Goal: Information Seeking & Learning: Learn about a topic

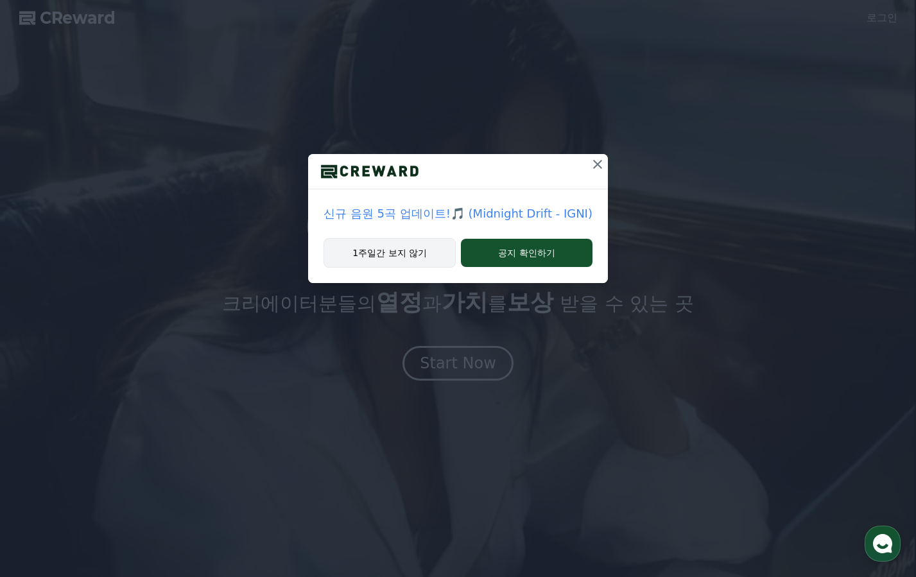
drag, startPoint x: 368, startPoint y: 240, endPoint x: 374, endPoint y: 245, distance: 7.8
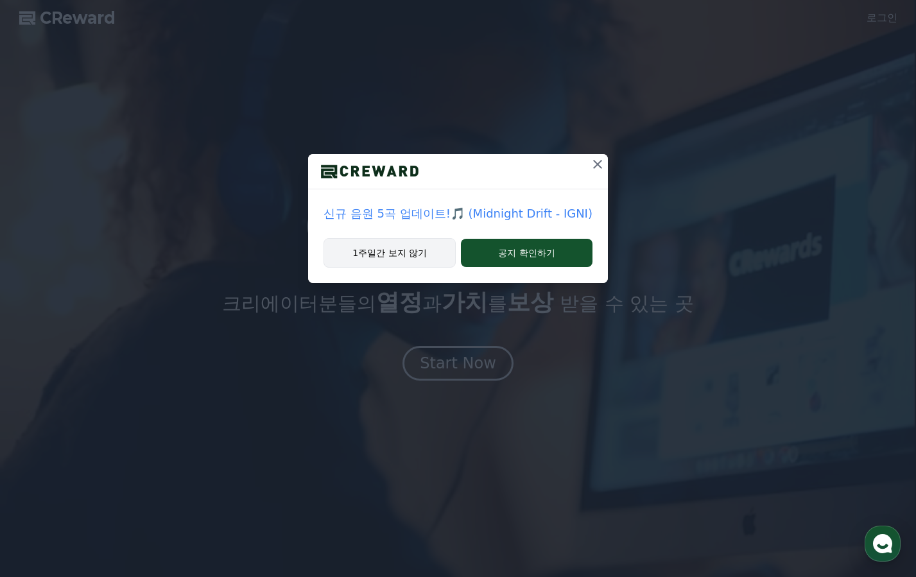
click at [370, 241] on button "1주일간 보지 않기" at bounding box center [390, 253] width 132 height 30
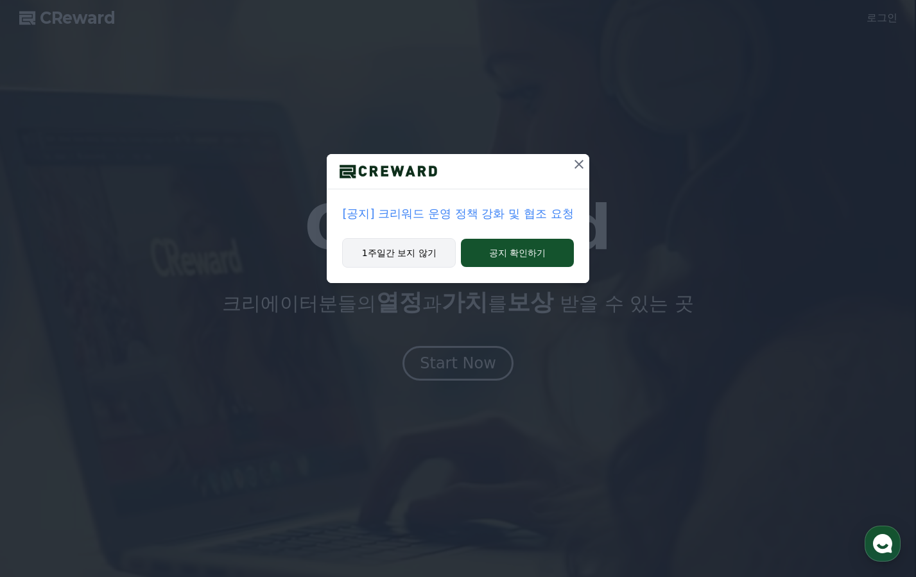
click at [363, 247] on button "1주일간 보지 않기" at bounding box center [399, 253] width 114 height 30
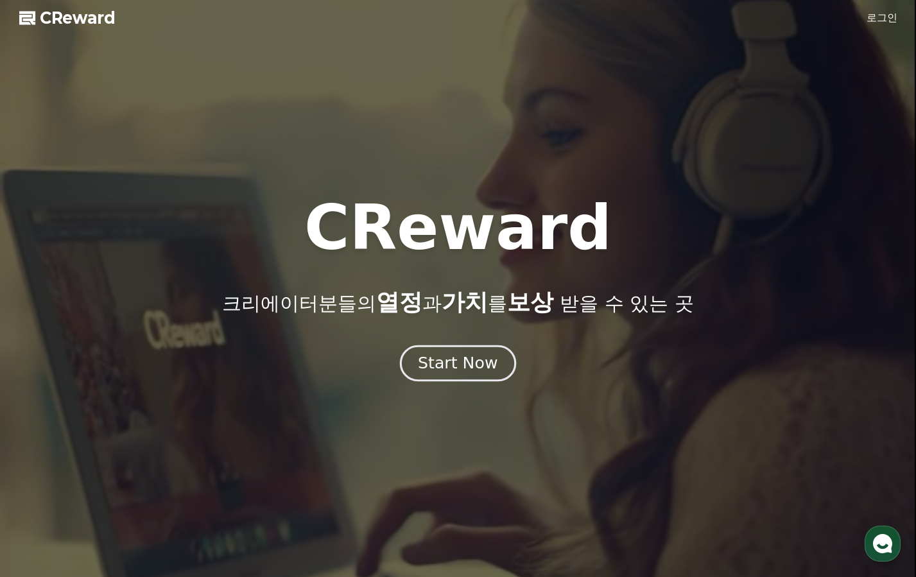
click at [489, 370] on div "Start Now" at bounding box center [458, 364] width 80 height 22
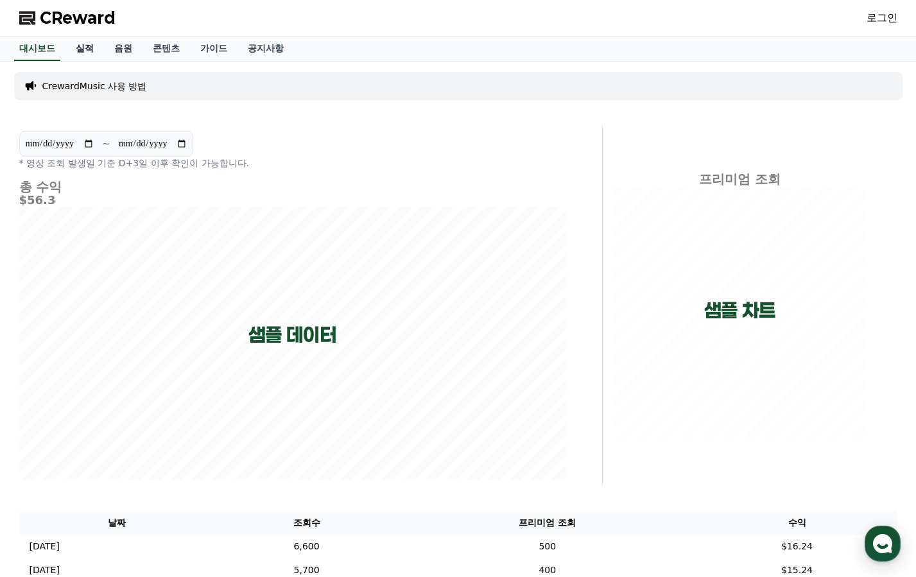
click at [88, 54] on link "실적" at bounding box center [84, 49] width 39 height 24
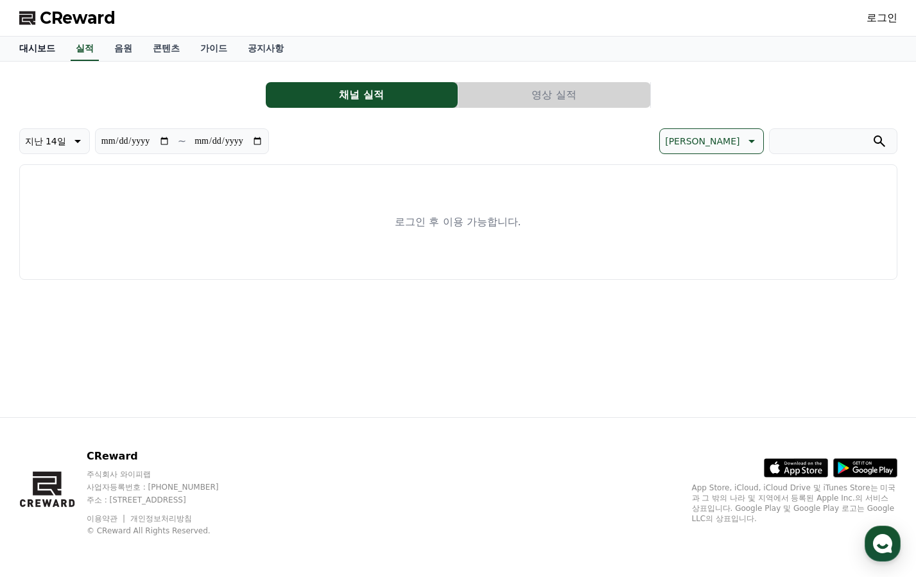
click at [47, 46] on link "대시보드" at bounding box center [37, 49] width 57 height 24
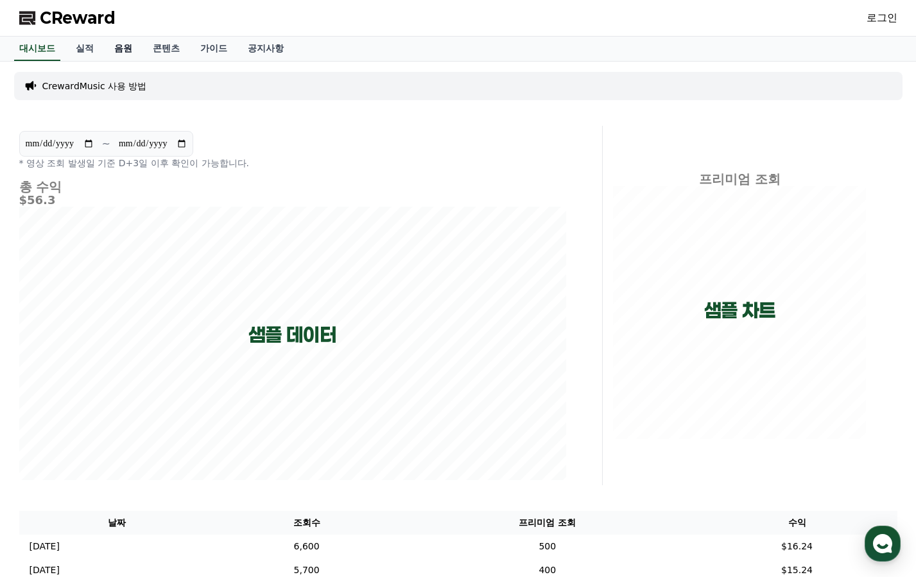
click at [120, 51] on link "음원" at bounding box center [123, 49] width 39 height 24
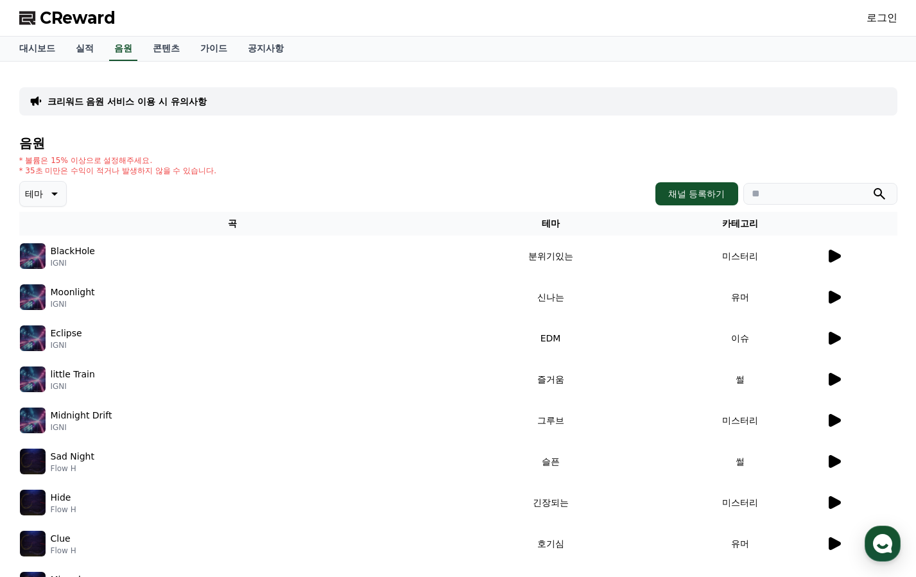
click at [55, 187] on icon at bounding box center [53, 193] width 15 height 15
click at [40, 241] on button "밝은" at bounding box center [35, 233] width 28 height 28
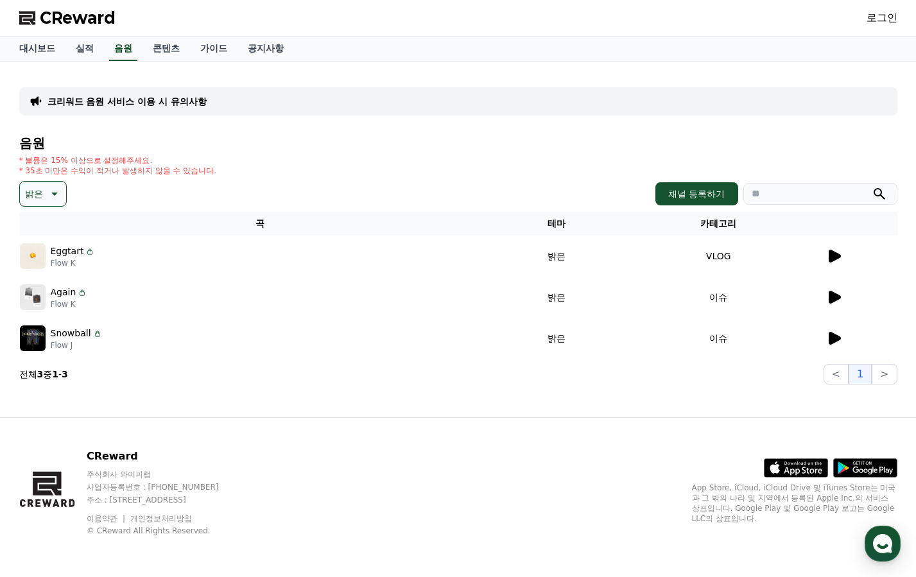
click at [832, 300] on icon at bounding box center [835, 297] width 12 height 13
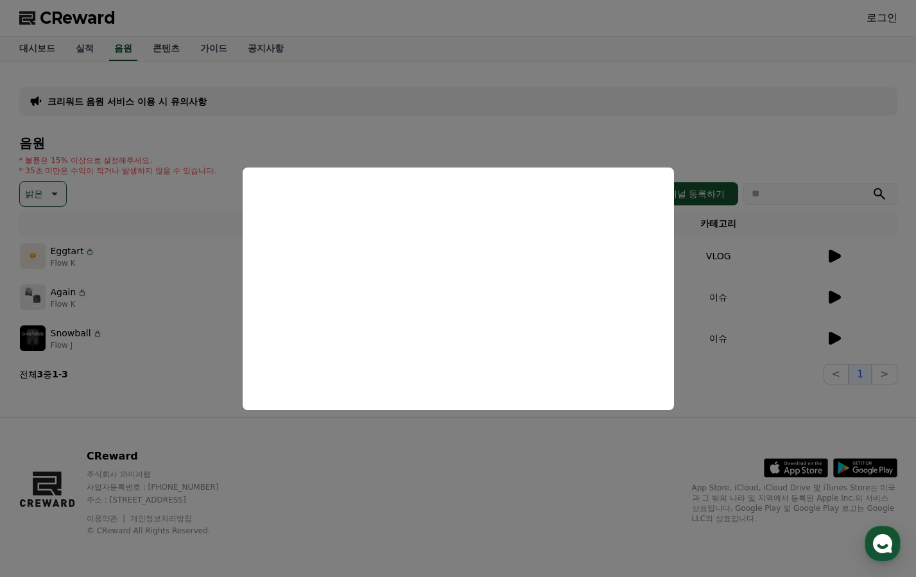
click at [778, 361] on button "close modal" at bounding box center [458, 288] width 916 height 577
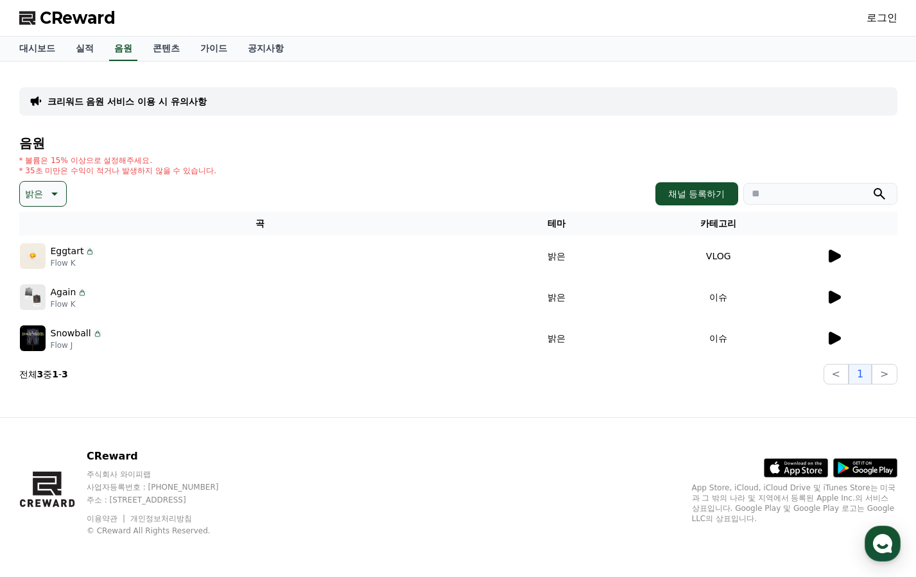
click at [824, 339] on td "이슈" at bounding box center [719, 338] width 214 height 41
click at [837, 335] on icon at bounding box center [833, 338] width 15 height 15
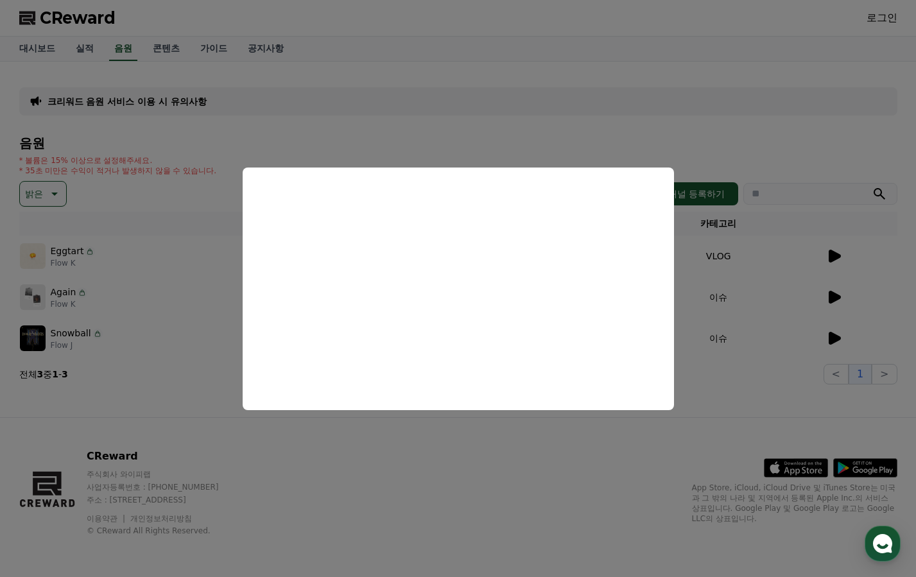
click at [752, 379] on button "close modal" at bounding box center [458, 288] width 916 height 577
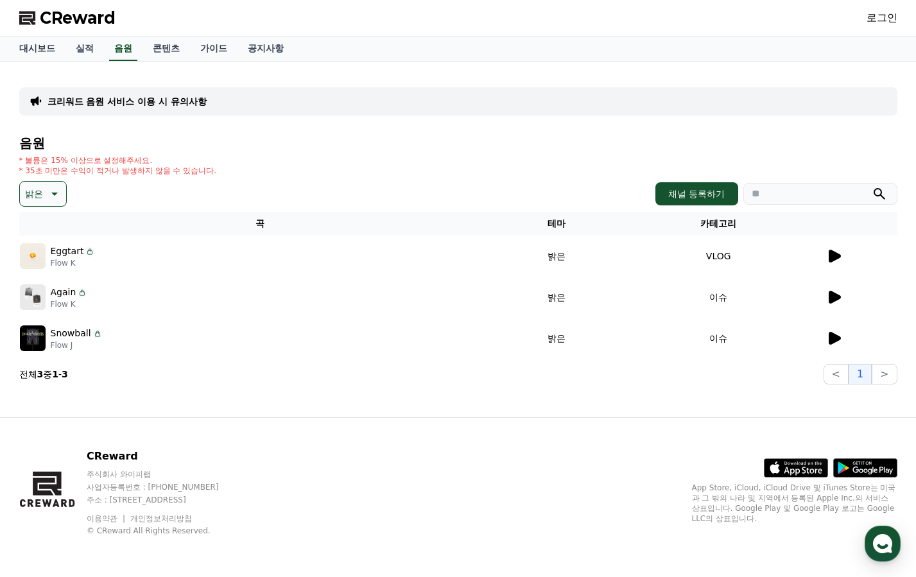
click at [60, 195] on icon at bounding box center [53, 193] width 15 height 15
click at [45, 336] on button "통통튀는" at bounding box center [44, 331] width 46 height 28
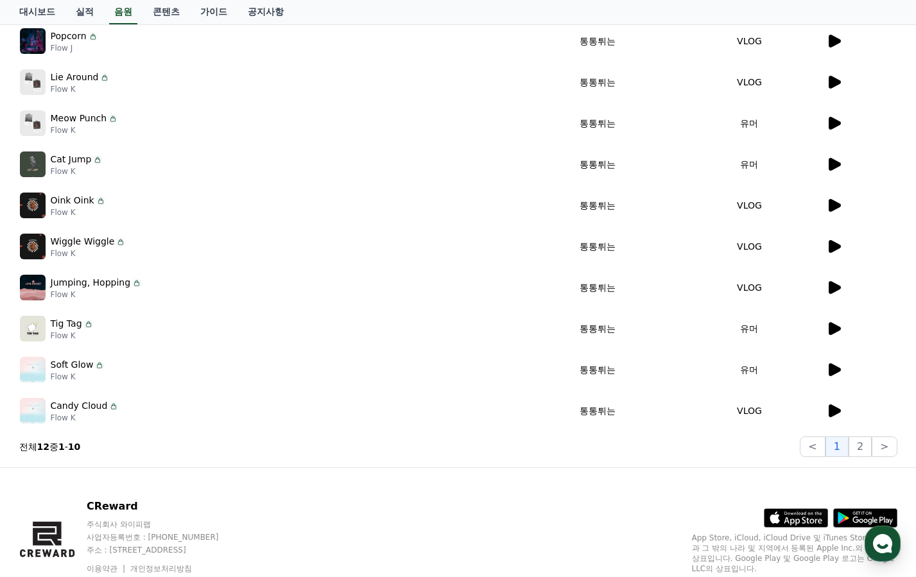
scroll to position [193, 0]
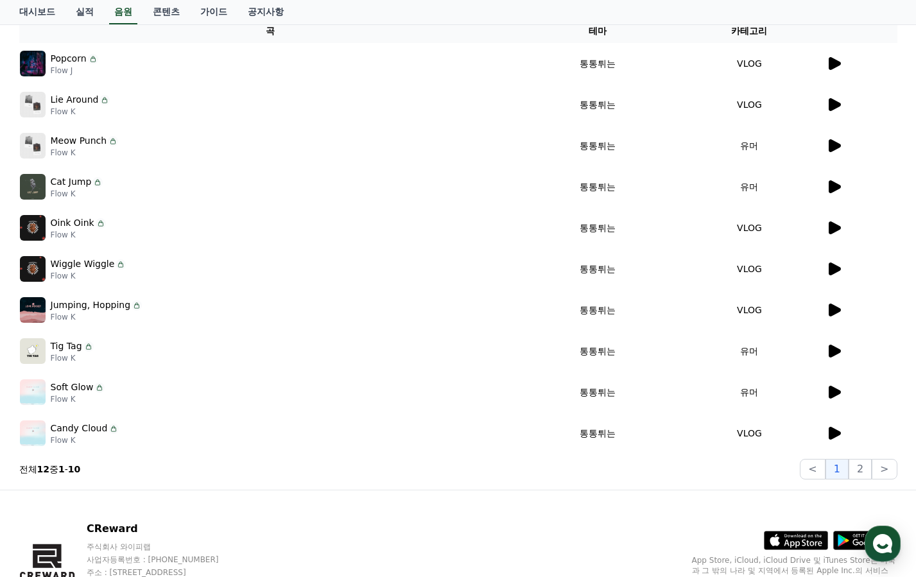
click at [835, 185] on icon at bounding box center [835, 186] width 12 height 13
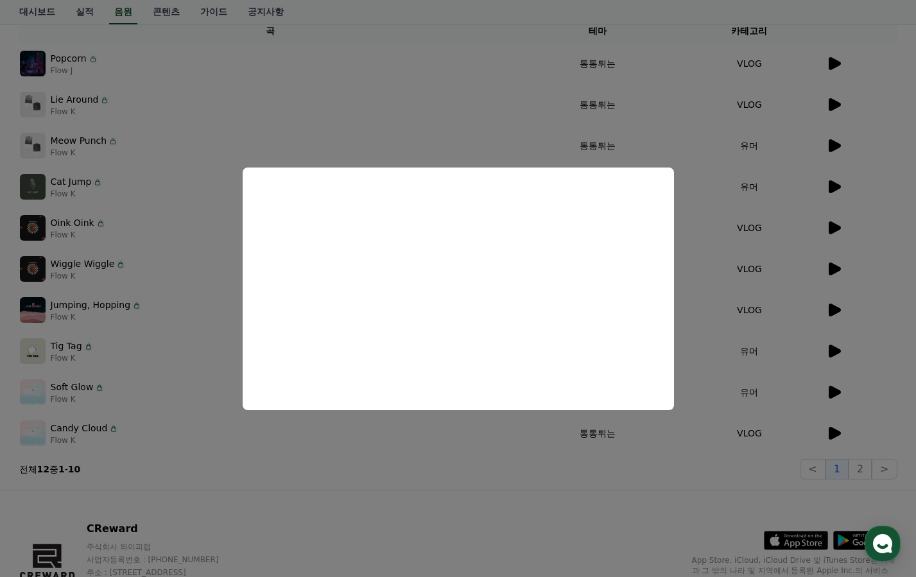
click at [827, 140] on button "close modal" at bounding box center [458, 288] width 916 height 577
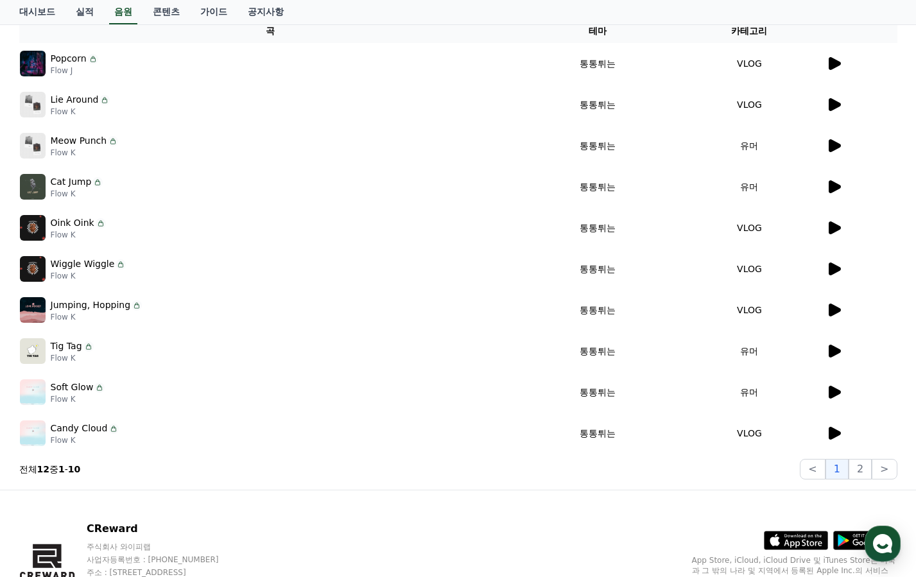
click at [832, 140] on icon at bounding box center [835, 145] width 12 height 13
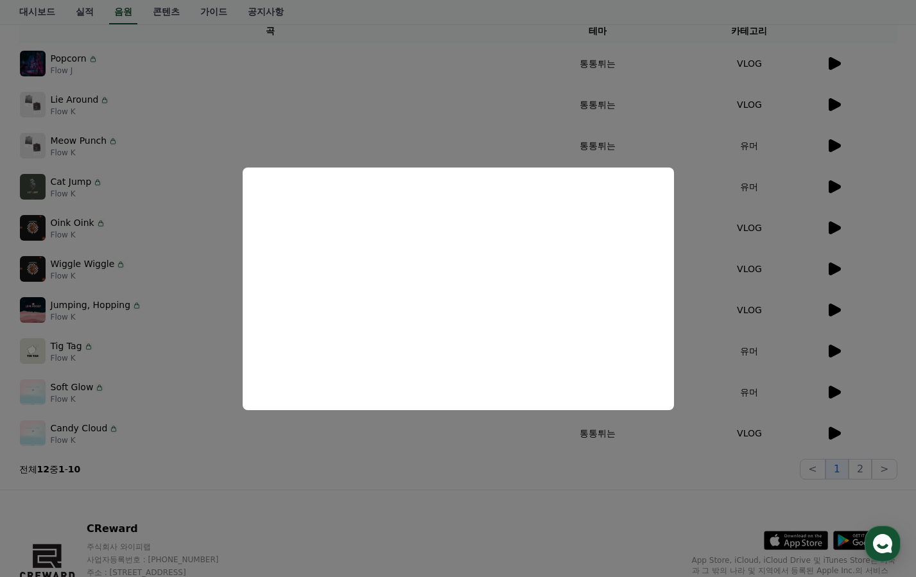
click at [275, 96] on button "close modal" at bounding box center [458, 288] width 916 height 577
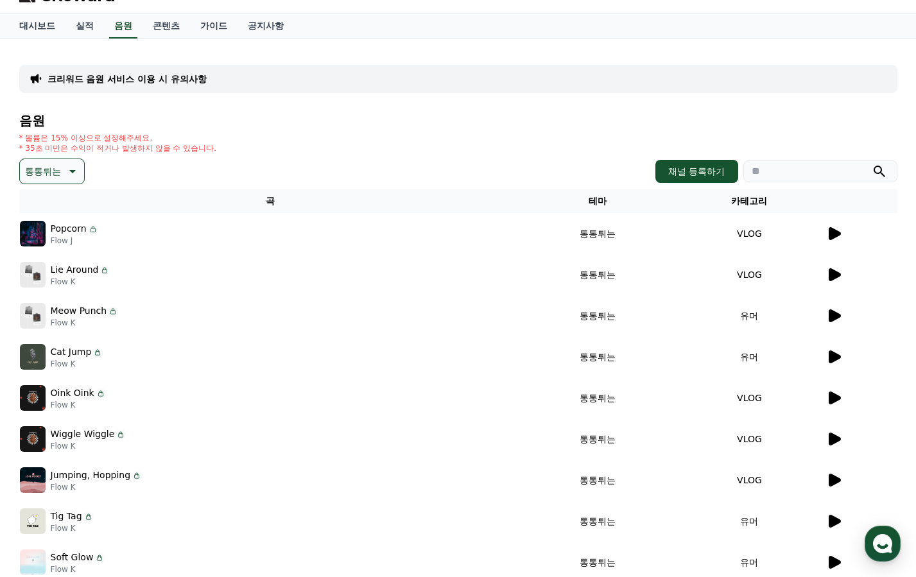
scroll to position [0, 0]
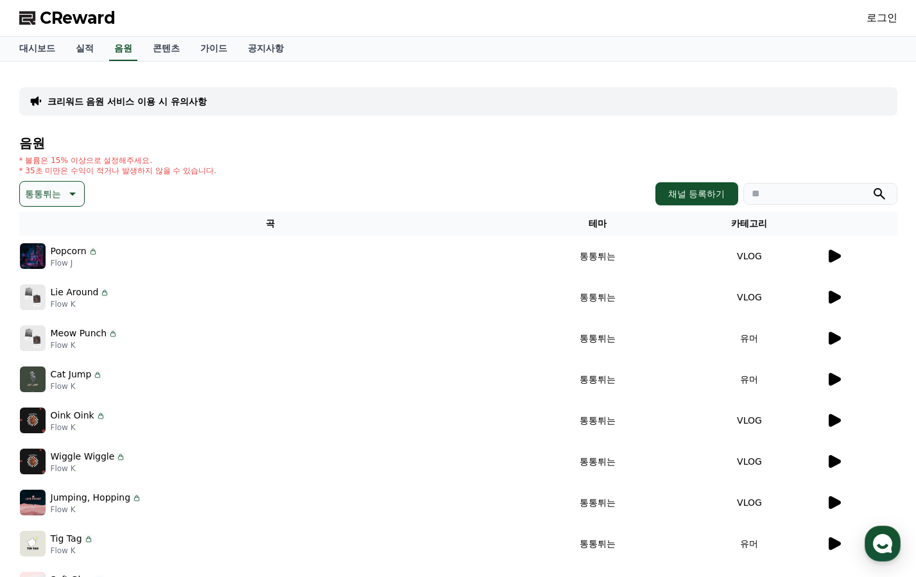
click at [73, 189] on icon at bounding box center [71, 193] width 15 height 15
click at [55, 241] on button "즐거움" at bounding box center [39, 241] width 37 height 28
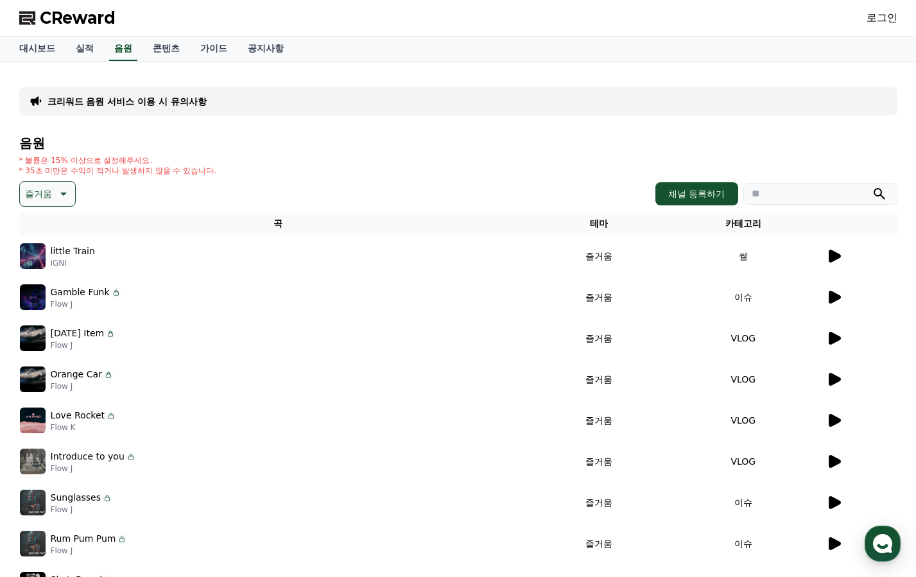
click at [837, 303] on icon at bounding box center [833, 297] width 15 height 15
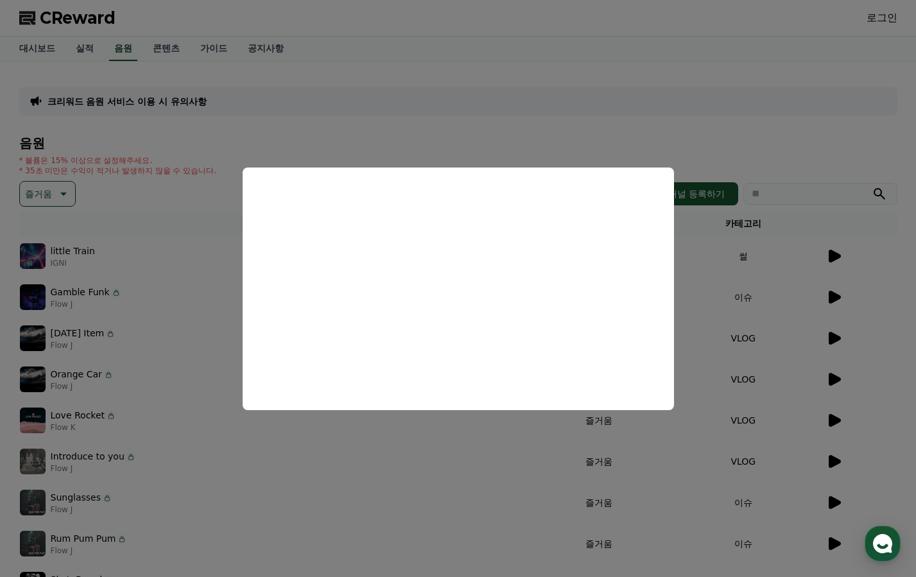
click at [833, 286] on button "close modal" at bounding box center [458, 288] width 916 height 577
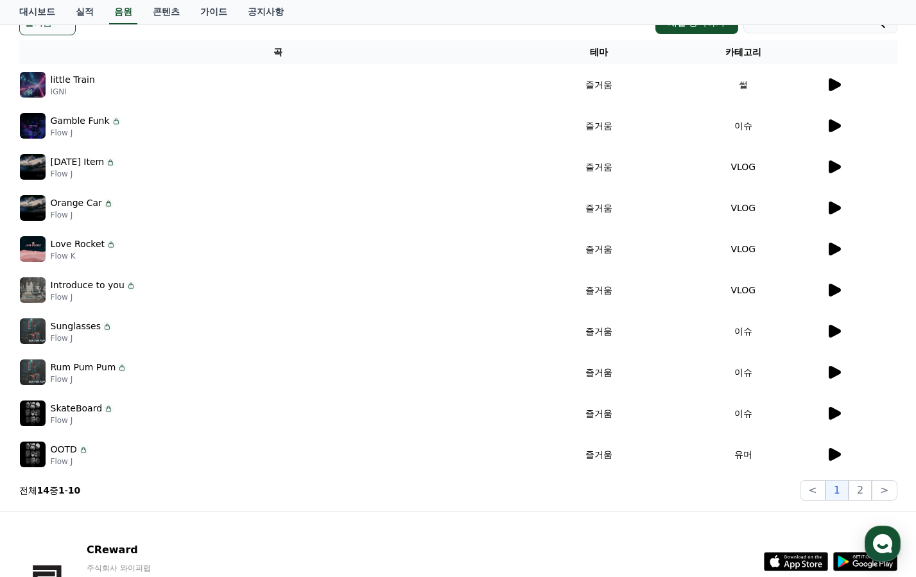
scroll to position [193, 0]
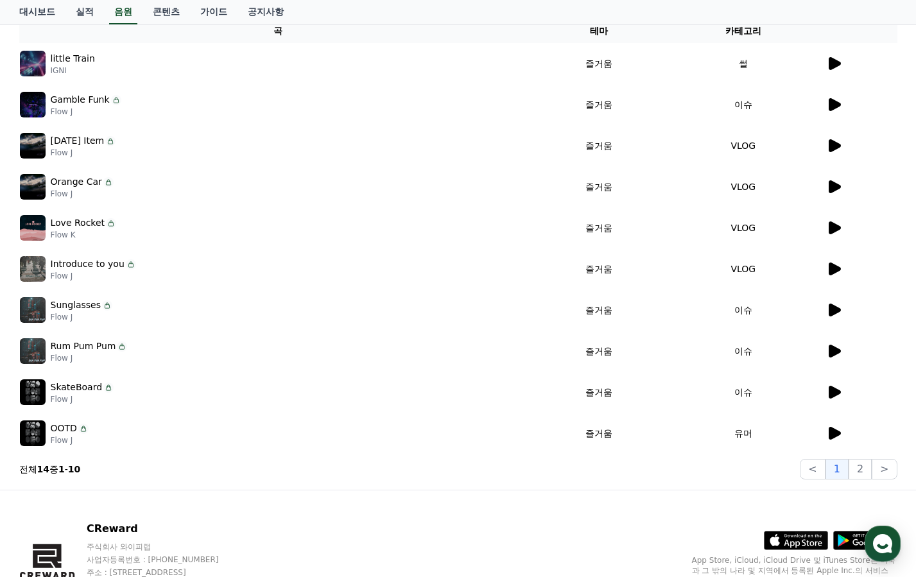
click at [849, 302] on div at bounding box center [861, 309] width 71 height 15
click at [828, 309] on icon at bounding box center [833, 309] width 15 height 15
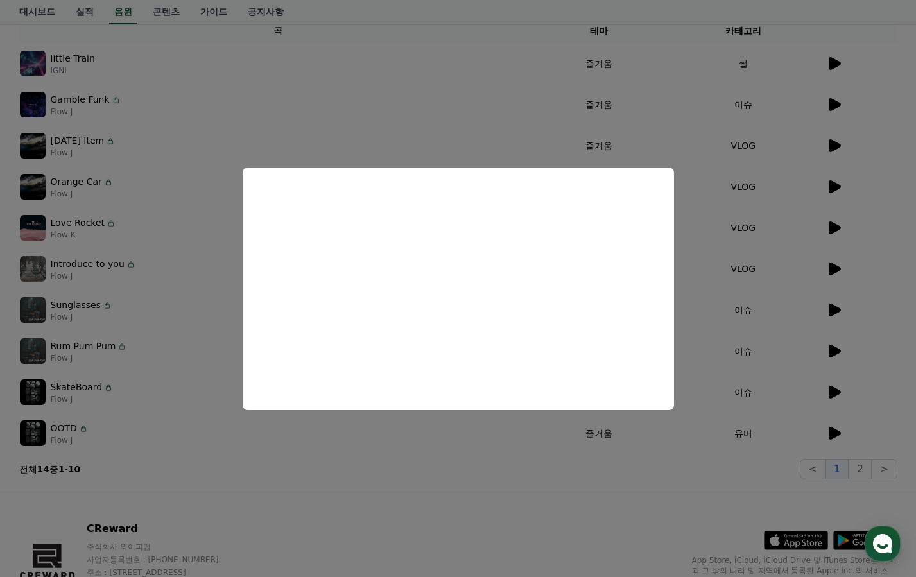
click at [835, 388] on button "close modal" at bounding box center [458, 288] width 916 height 577
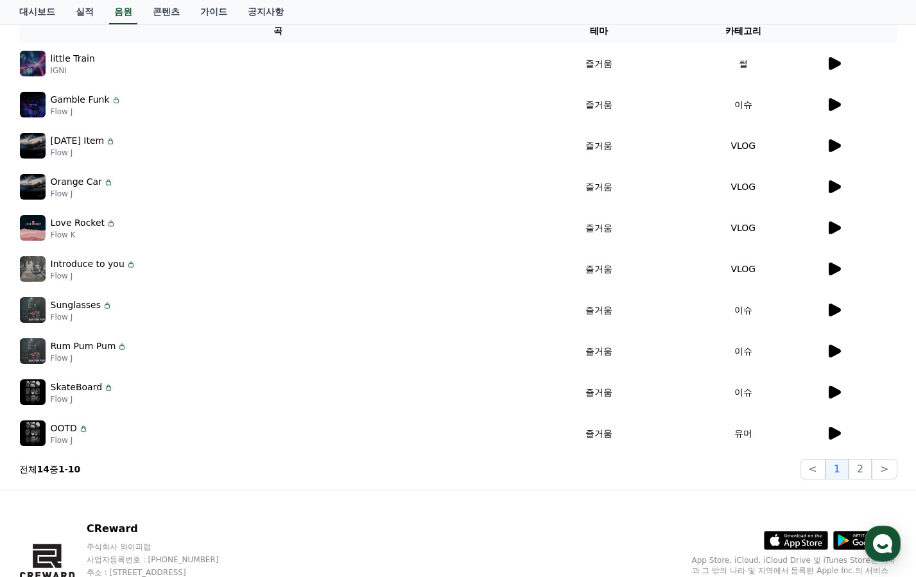
click at [835, 388] on icon at bounding box center [833, 392] width 15 height 15
